Goal: Task Accomplishment & Management: Use online tool/utility

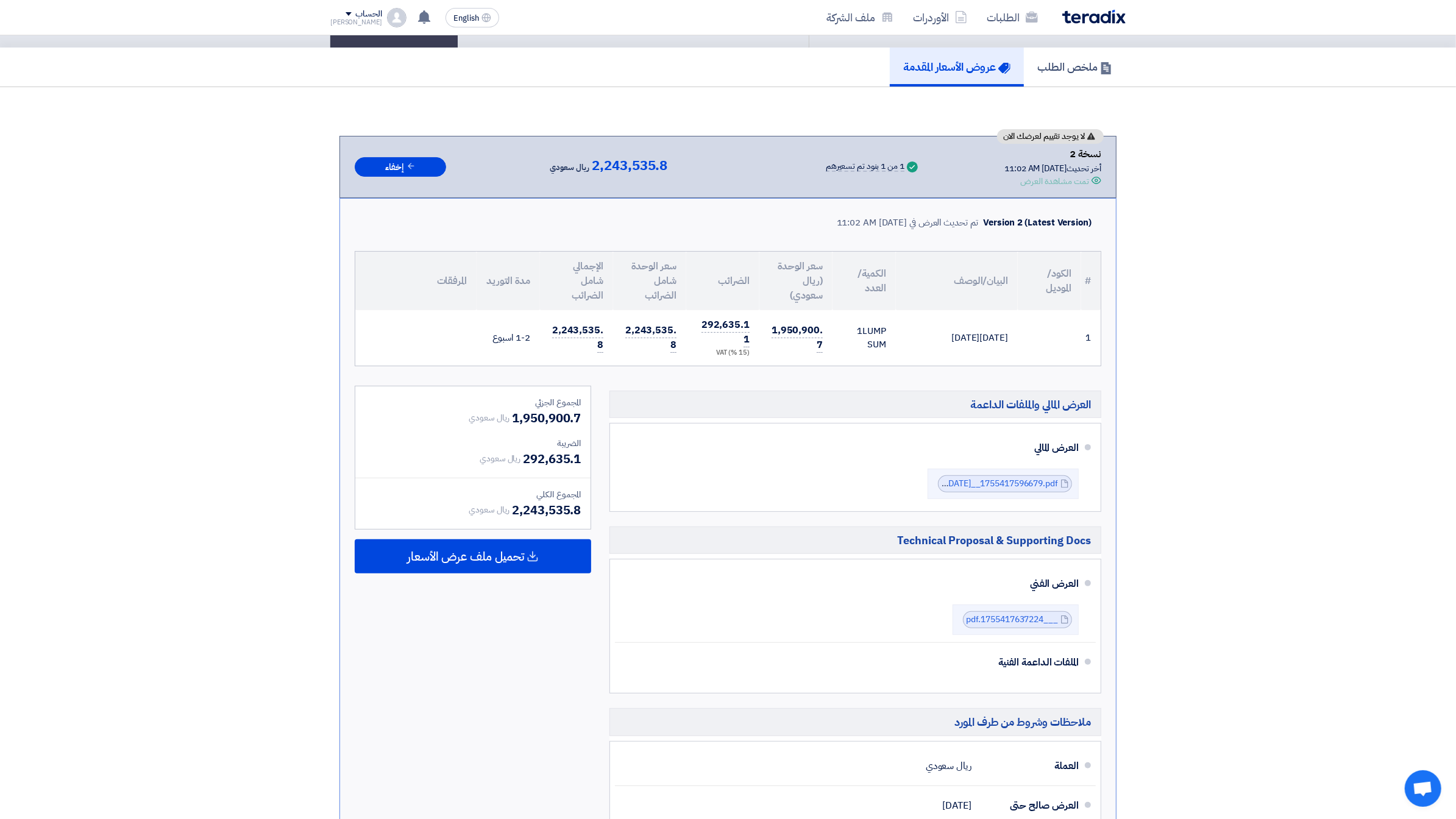
scroll to position [76, 0]
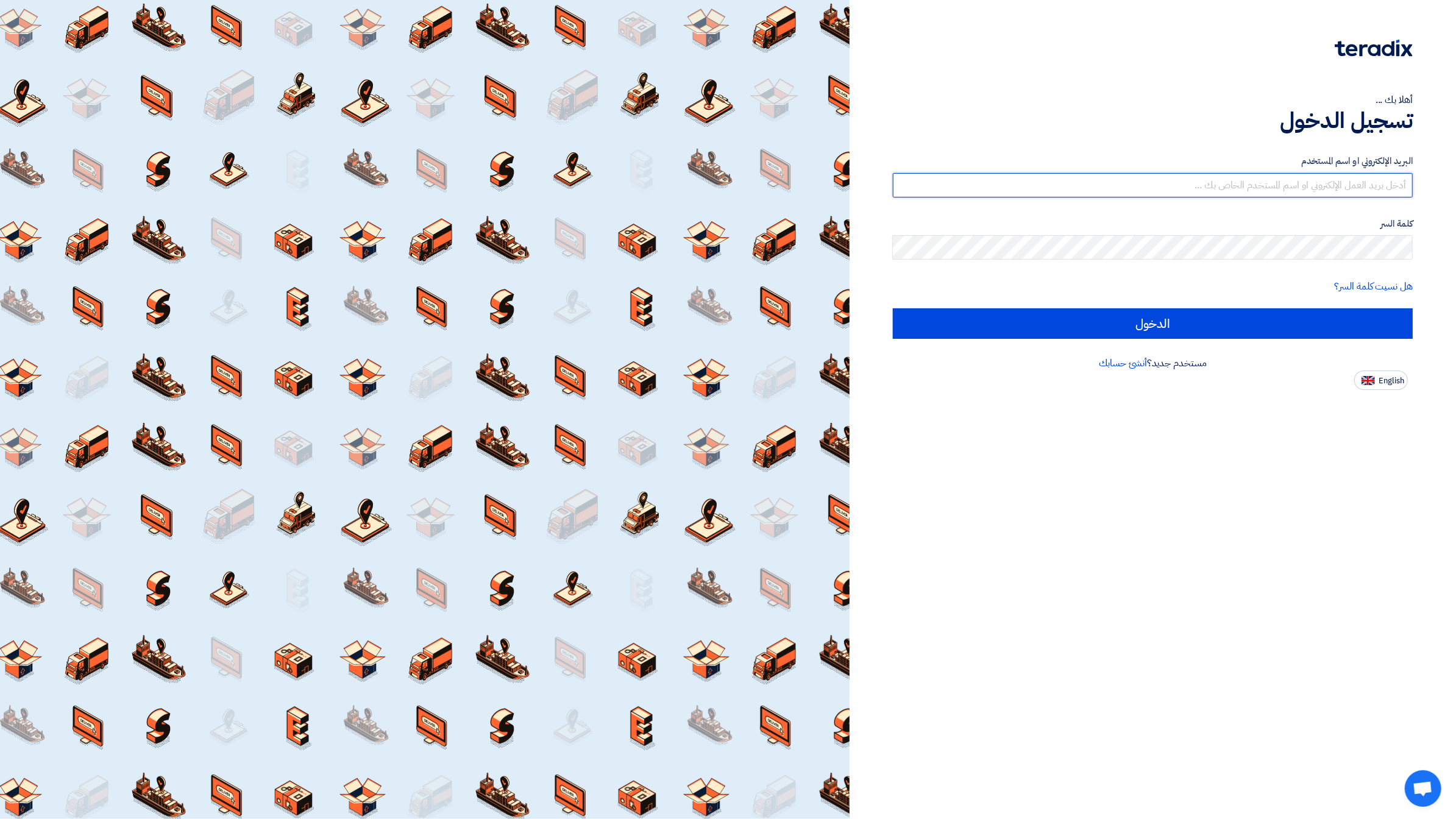
click at [1298, 183] on input "text" at bounding box center [1153, 185] width 520 height 24
type input "[EMAIL_ADDRESS][DOMAIN_NAME]"
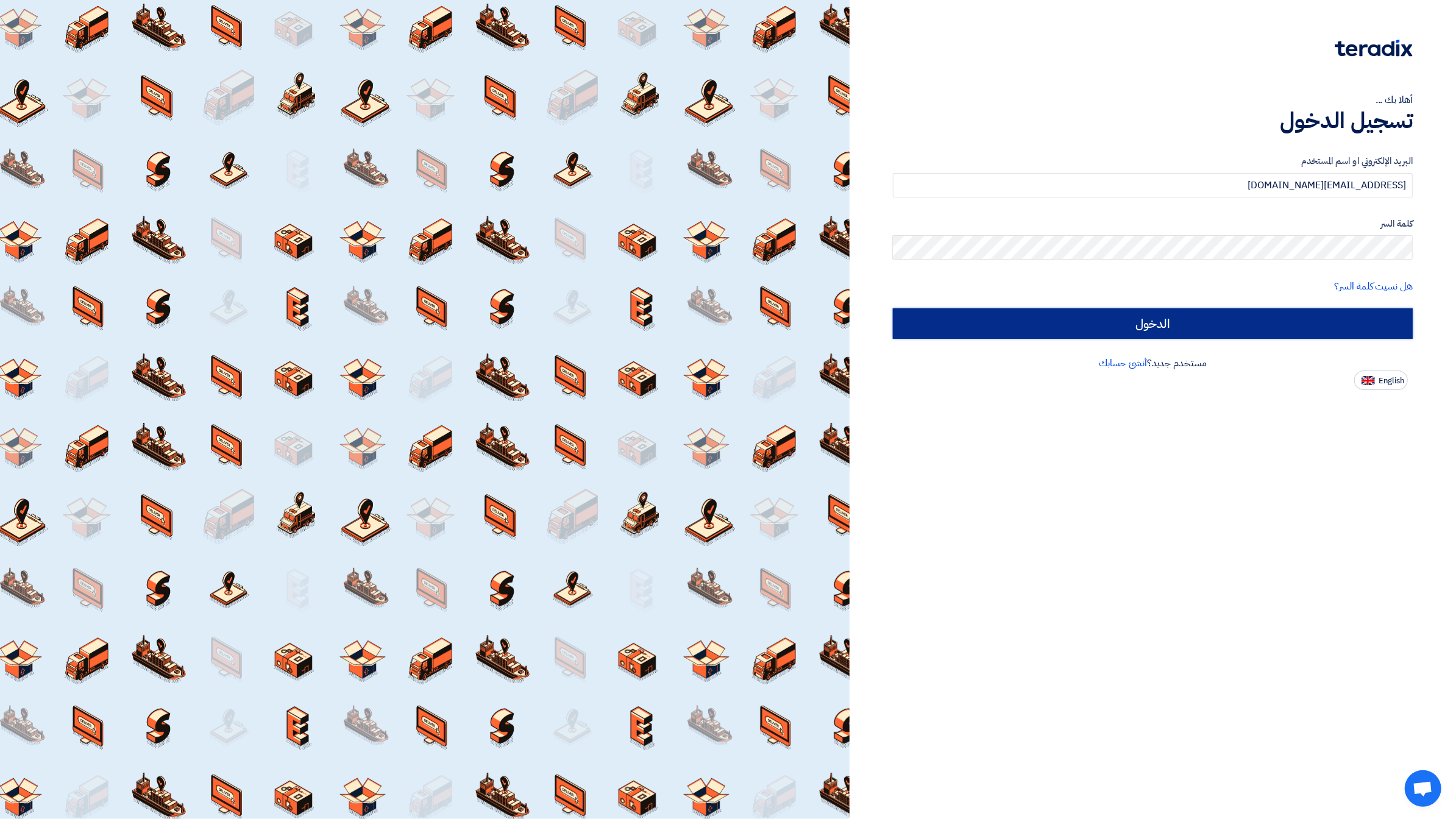
click at [1259, 313] on input "الدخول" at bounding box center [1153, 323] width 520 height 30
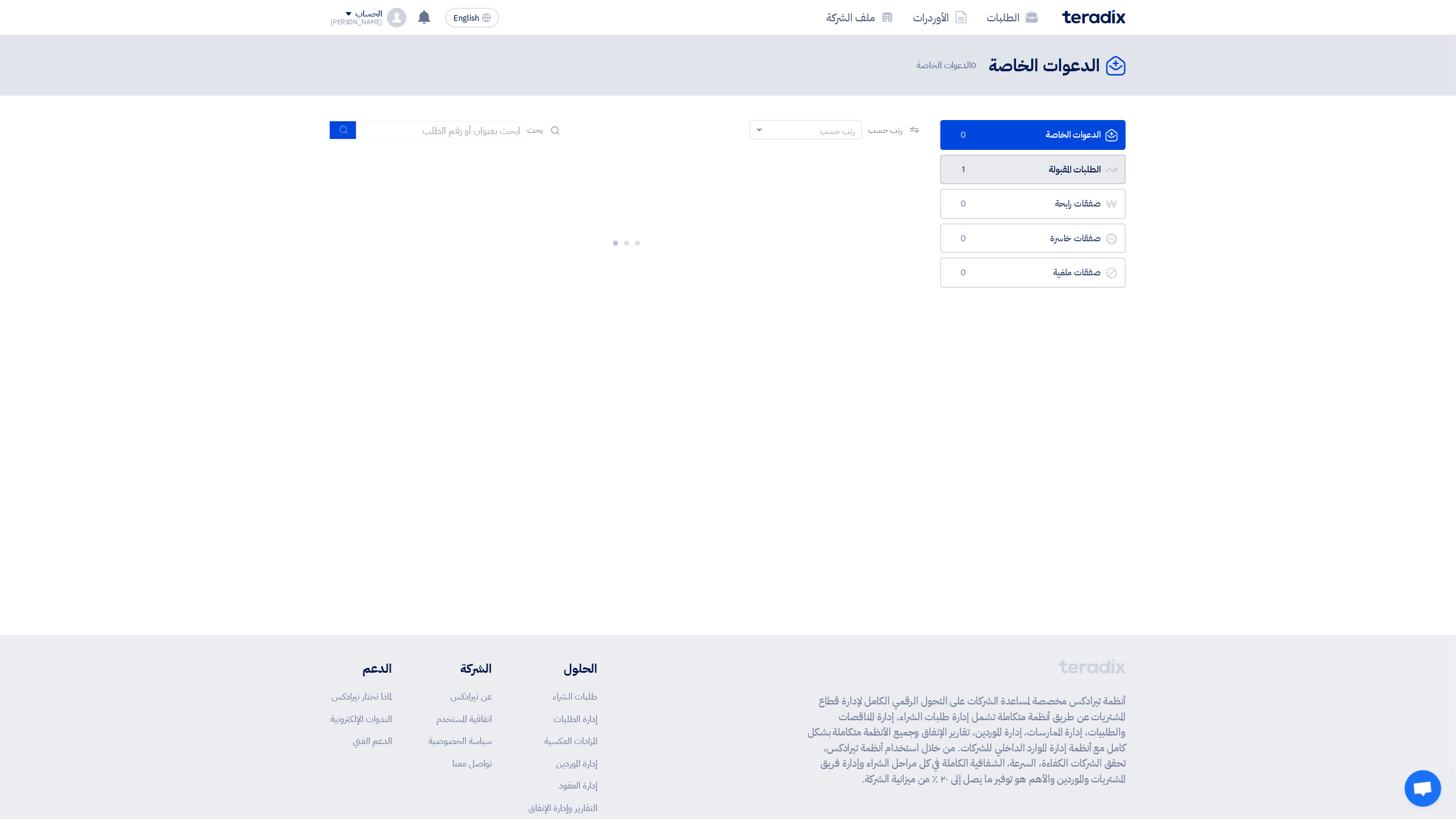
click at [1072, 162] on link "الطلبات المقبولة الطلبات المقبولة 1" at bounding box center [1033, 170] width 185 height 30
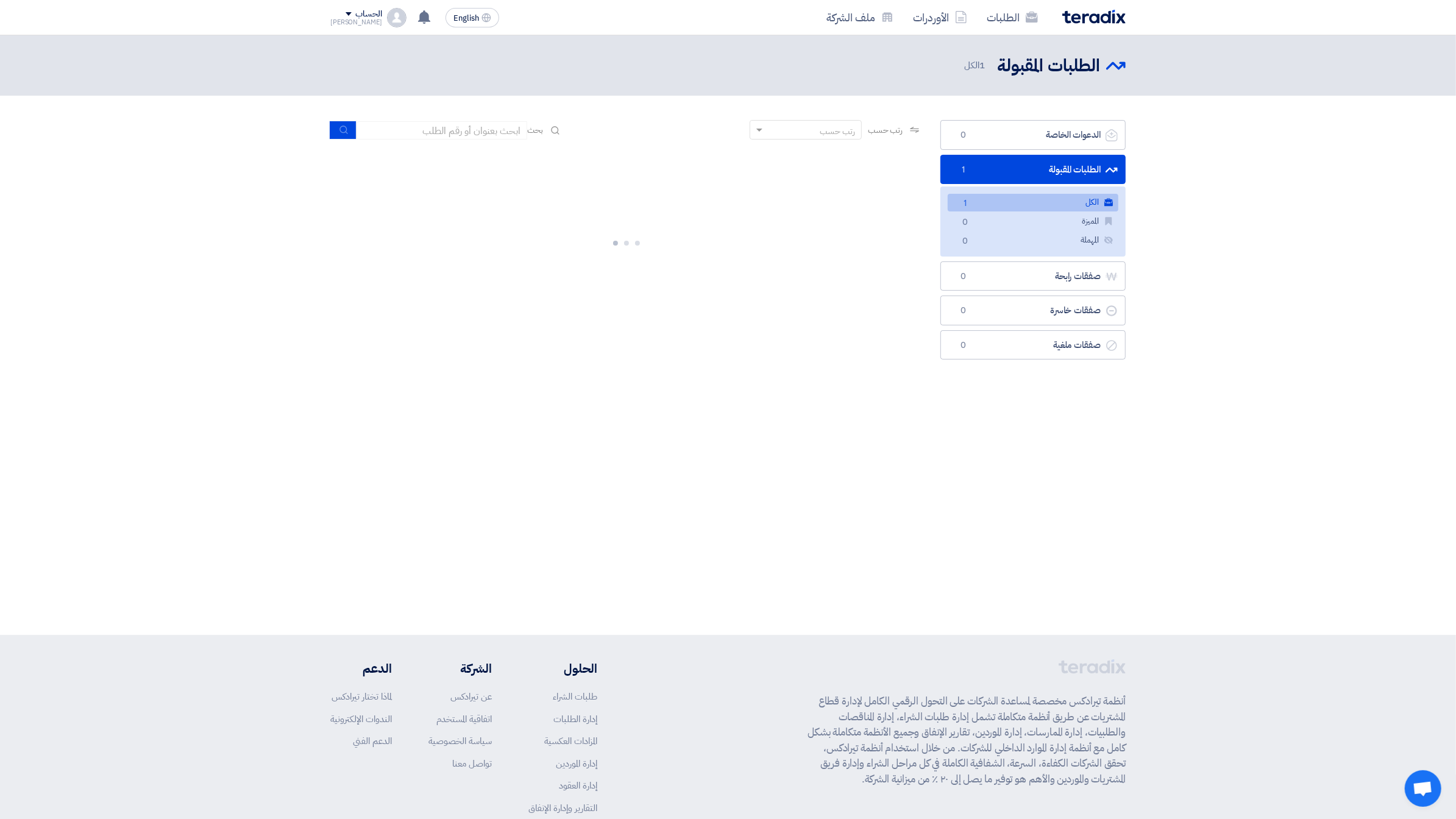
click at [1072, 202] on link "الكل الكل 1" at bounding box center [1033, 203] width 170 height 18
click at [745, 170] on link "RFP-[DATE][DATE]" at bounding box center [738, 168] width 244 height 11
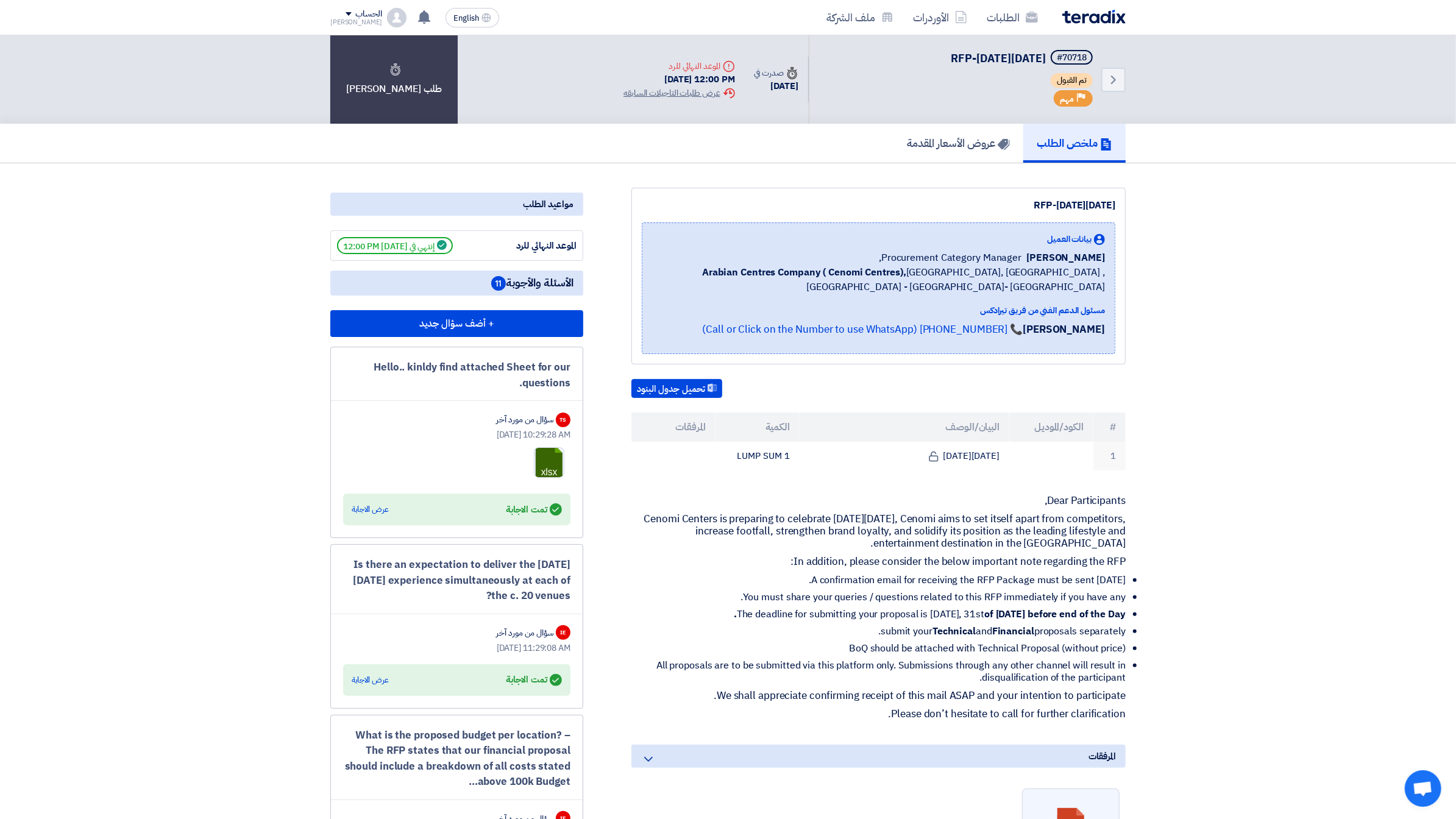
click at [854, 405] on div "تحميل جدول البنود # الكود/الموديل البيان/الوصف الكمية المرفقات 1 [DATE][DATE] 1…" at bounding box center [879, 425] width 495 height 92
